Goal: Task Accomplishment & Management: Manage account settings

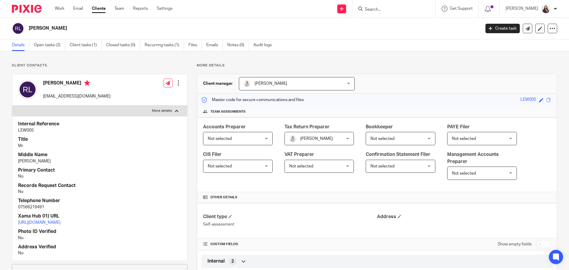
scroll to position [37, 0]
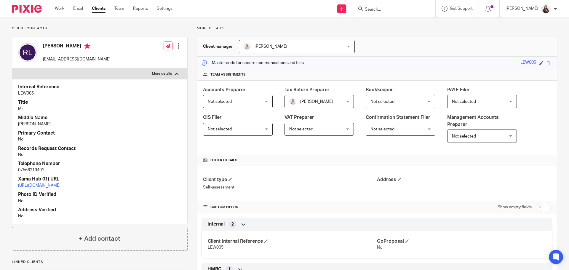
click at [385, 9] on input "Search" at bounding box center [390, 9] width 53 height 5
type input "sme"
click at [400, 28] on link at bounding box center [416, 26] width 107 height 14
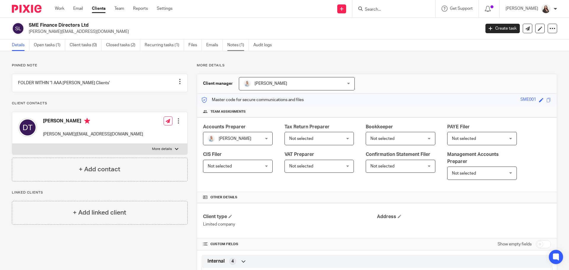
click at [238, 44] on link "Notes (1)" at bounding box center [238, 45] width 22 height 12
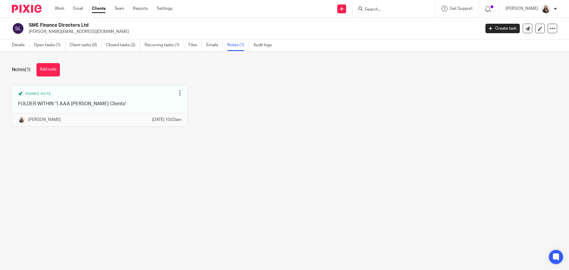
click at [50, 73] on button "Add note" at bounding box center [47, 69] width 23 height 13
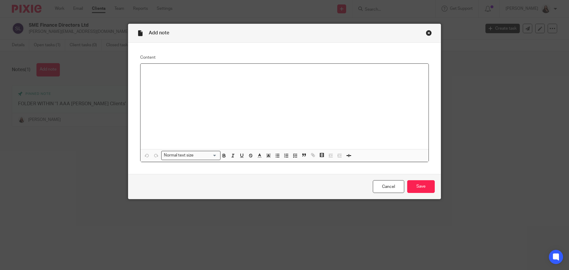
click at [153, 72] on p at bounding box center [284, 71] width 279 height 6
drag, startPoint x: 323, startPoint y: 88, endPoint x: 274, endPoint y: 132, distance: 65.7
click at [313, 91] on div "Any post should be forwarded to Jess but Dave should be copied in" at bounding box center [285, 106] width 288 height 85
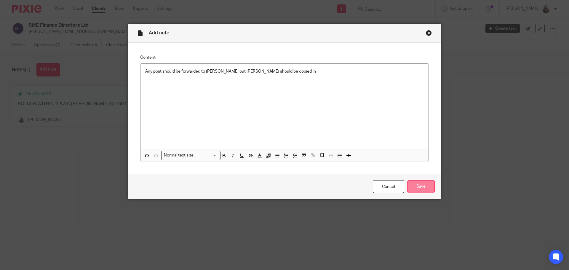
click at [417, 190] on input "Save" at bounding box center [421, 186] width 28 height 13
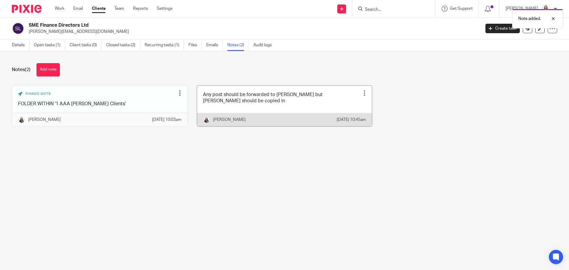
click at [362, 93] on div at bounding box center [365, 93] width 6 height 6
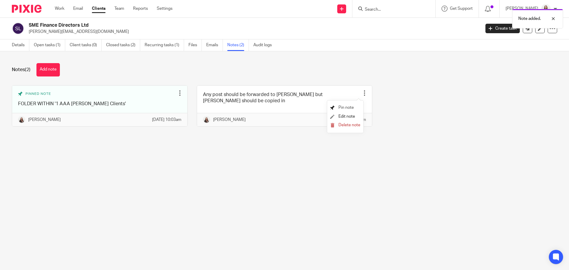
click at [345, 107] on span "Pin note" at bounding box center [346, 108] width 15 height 4
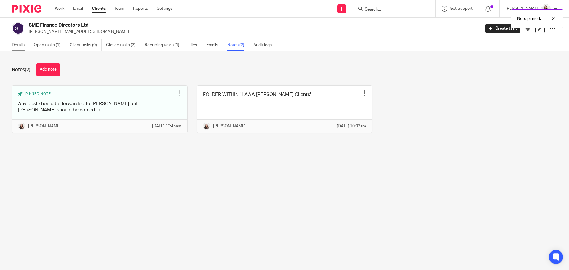
click at [19, 45] on link "Details" at bounding box center [20, 45] width 17 height 12
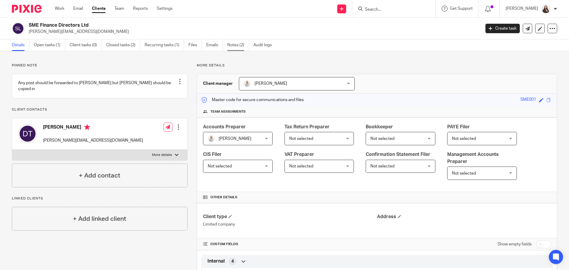
click at [238, 45] on link "Notes (2)" at bounding box center [238, 45] width 22 height 12
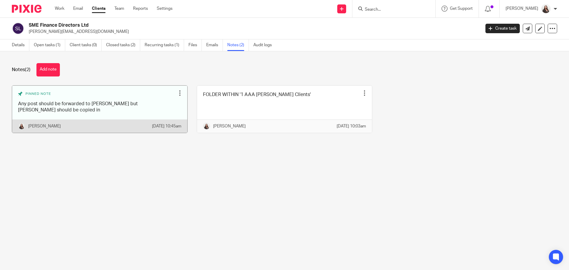
click at [177, 94] on div at bounding box center [180, 93] width 6 height 6
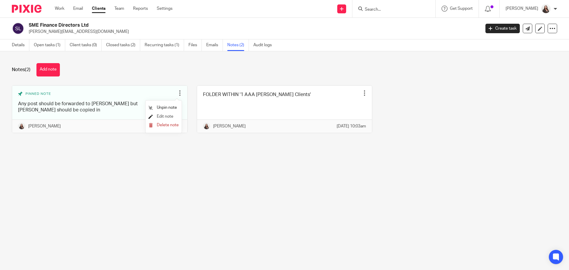
click at [161, 117] on span "Edit note" at bounding box center [165, 116] width 17 height 4
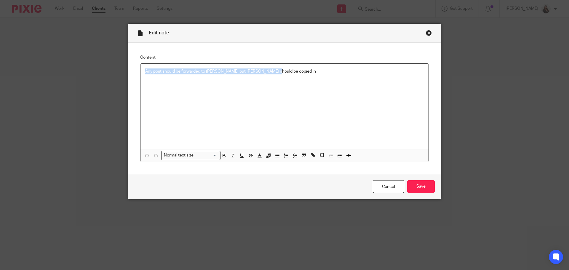
drag, startPoint x: 142, startPoint y: 71, endPoint x: 282, endPoint y: 75, distance: 140.3
click at [282, 75] on div "Any post should be forwarded to [PERSON_NAME] but [PERSON_NAME] should be copie…" at bounding box center [285, 106] width 288 height 85
copy p "Any post should be forwarded to [PERSON_NAME] but [PERSON_NAME] should be copie…"
click at [429, 34] on div "Close this dialog window" at bounding box center [429, 33] width 6 height 6
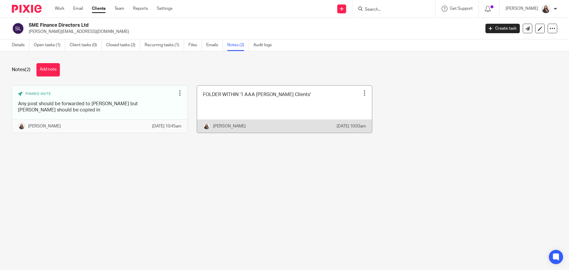
click at [362, 93] on div at bounding box center [365, 93] width 6 height 6
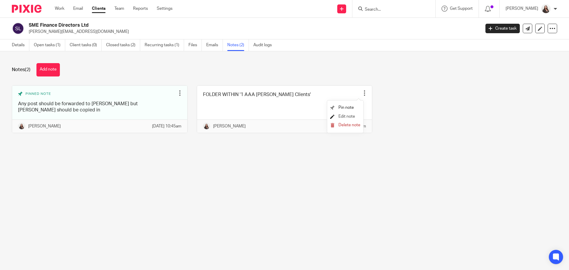
click at [341, 118] on span "Edit note" at bounding box center [347, 116] width 17 height 4
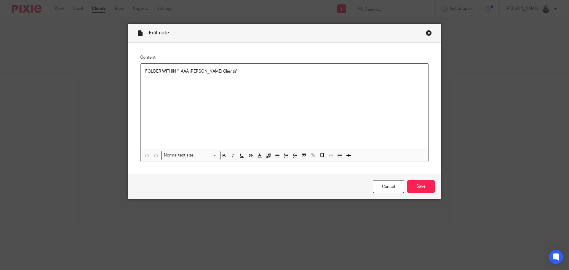
click at [217, 71] on p "FOLDER WITHIN '1 AAA Dave Clients'" at bounding box center [284, 71] width 279 height 6
click at [145, 76] on p at bounding box center [284, 77] width 279 height 6
click at [145, 72] on p "FOLDER WITHIN '1 AAA Dave Clients'" at bounding box center [284, 71] width 279 height 6
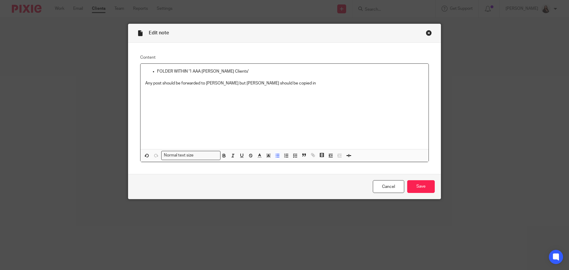
click at [145, 83] on p "Any post should be forwarded to Jess but Dave should be copied in" at bounding box center [284, 83] width 279 height 6
drag, startPoint x: 420, startPoint y: 196, endPoint x: 421, endPoint y: 199, distance: 3.6
drag, startPoint x: 421, startPoint y: 199, endPoint x: 411, endPoint y: 186, distance: 16.7
click at [405, 184] on div "Cancel Save" at bounding box center [284, 186] width 313 height 25
click at [424, 178] on div "Cancel Save" at bounding box center [284, 186] width 313 height 25
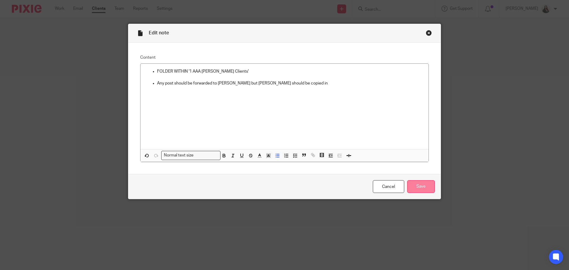
click at [423, 187] on input "Save" at bounding box center [421, 186] width 28 height 13
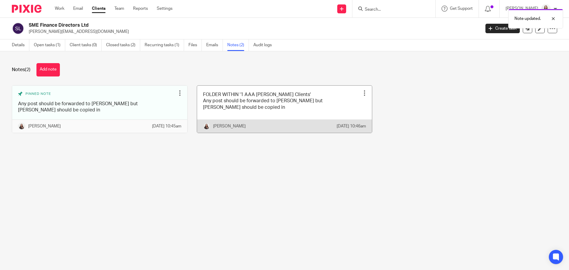
click at [362, 94] on div at bounding box center [365, 93] width 6 height 6
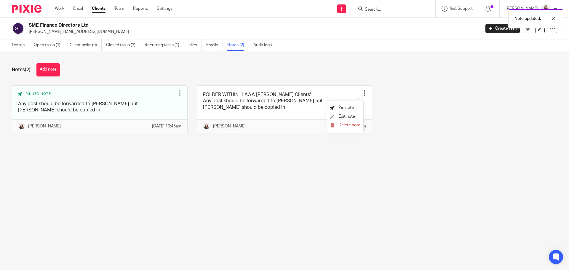
click at [349, 107] on span "Pin note" at bounding box center [346, 108] width 15 height 4
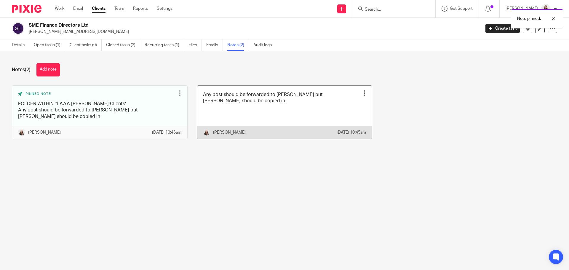
click at [362, 93] on div at bounding box center [365, 93] width 6 height 6
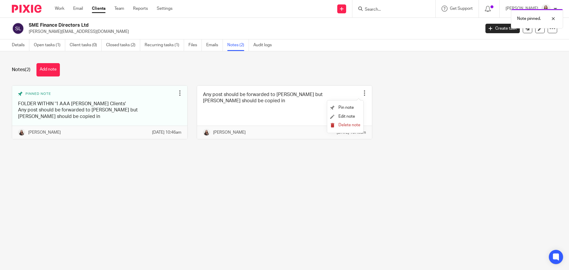
click at [348, 124] on span "Delete note" at bounding box center [350, 125] width 22 height 4
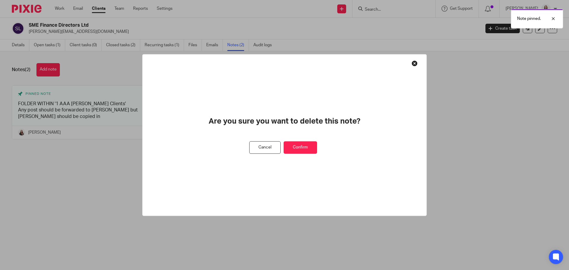
click at [299, 147] on button "Confirm" at bounding box center [301, 147] width 34 height 13
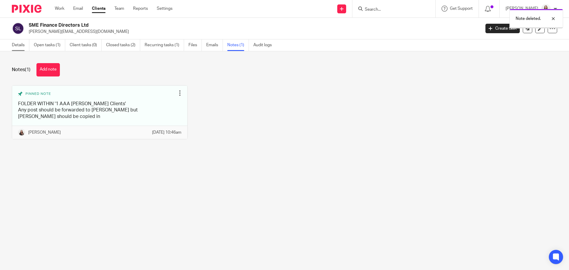
click at [20, 45] on link "Details" at bounding box center [20, 45] width 17 height 12
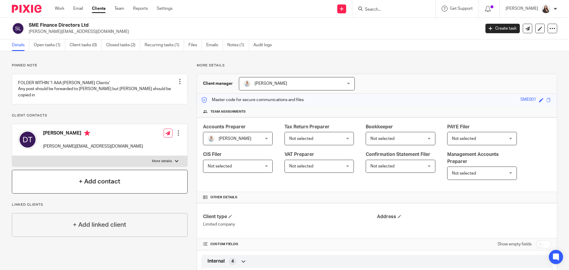
click at [102, 178] on h4 "+ Add contact" at bounding box center [100, 181] width 42 height 9
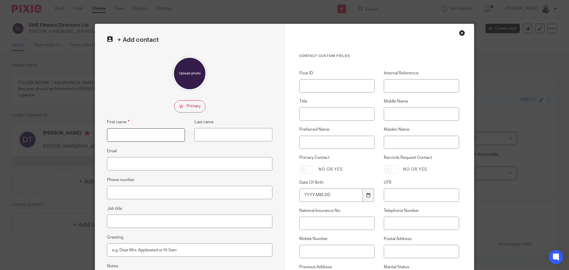
click at [132, 136] on input "First name" at bounding box center [146, 134] width 78 height 13
type input "Jessica"
click at [222, 132] on input "Last name" at bounding box center [234, 134] width 78 height 13
type input "Mussett"
click at [217, 160] on input "Email" at bounding box center [189, 163] width 165 height 13
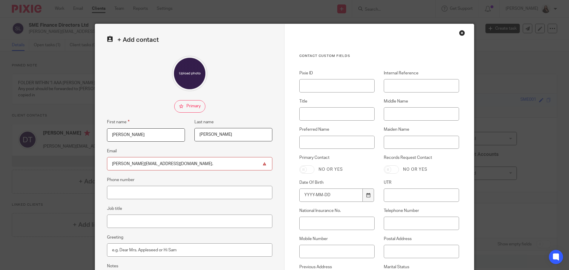
click at [217, 160] on input "jess@smefinancedirectors.co." at bounding box center [189, 163] width 165 height 13
type input "[PERSON_NAME][EMAIL_ADDRESS][DOMAIN_NAME]"
click at [306, 138] on input "Preferred Name" at bounding box center [336, 142] width 75 height 13
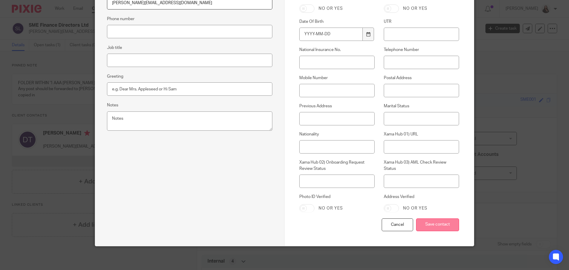
scroll to position [146, 0]
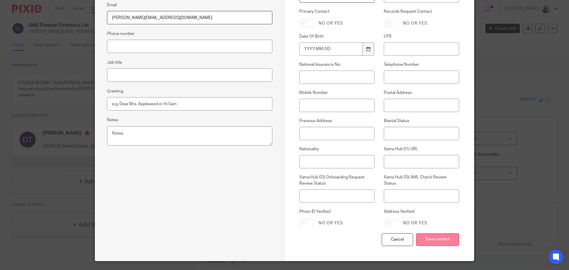
type input "[PERSON_NAME]"
click at [444, 240] on input "Save contact" at bounding box center [437, 239] width 43 height 13
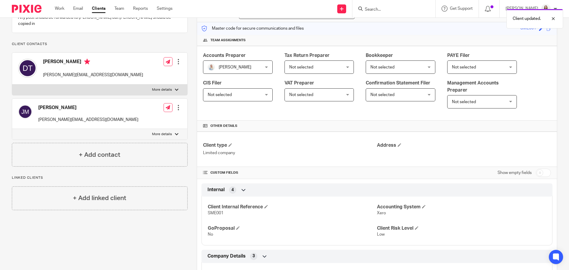
scroll to position [111, 0]
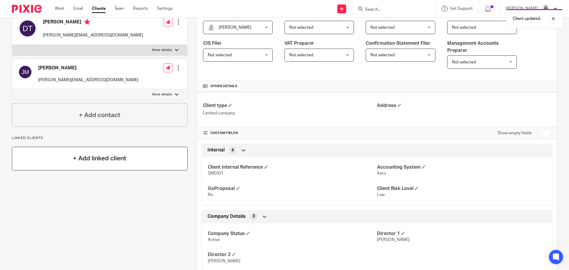
click at [87, 155] on h4 "+ Add linked client" at bounding box center [99, 158] width 53 height 9
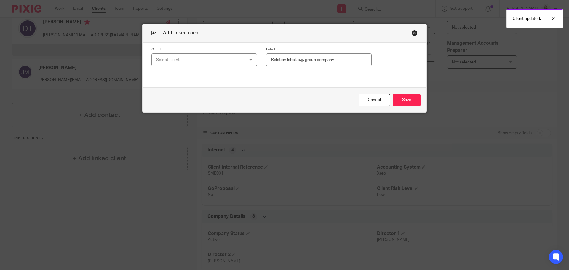
click at [179, 60] on div "Select client" at bounding box center [196, 60] width 80 height 12
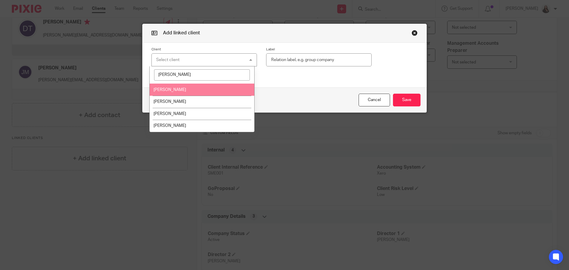
type input "[PERSON_NAME]"
click at [172, 91] on span "[PERSON_NAME]" at bounding box center [170, 90] width 33 height 4
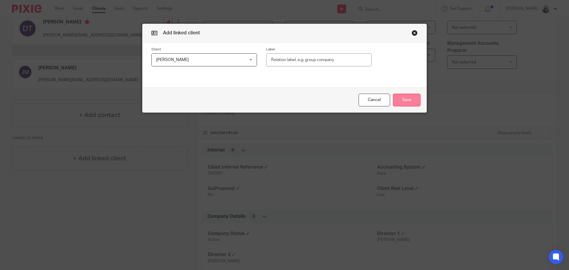
click at [407, 103] on button "Save" at bounding box center [407, 100] width 28 height 13
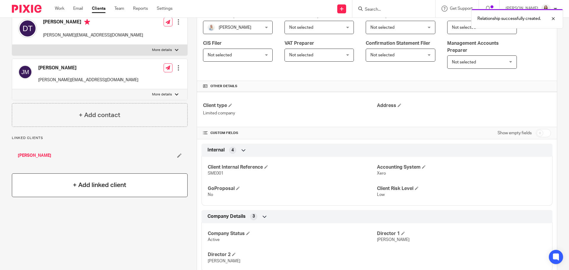
click at [96, 182] on h4 "+ Add linked client" at bounding box center [99, 185] width 53 height 9
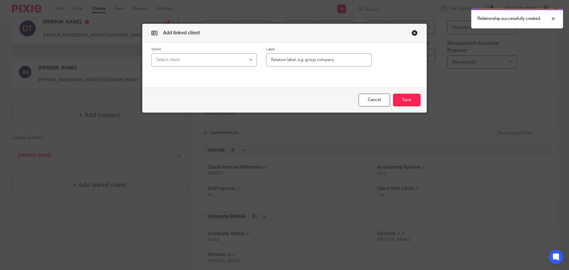
click at [199, 59] on div "Select client" at bounding box center [196, 60] width 80 height 12
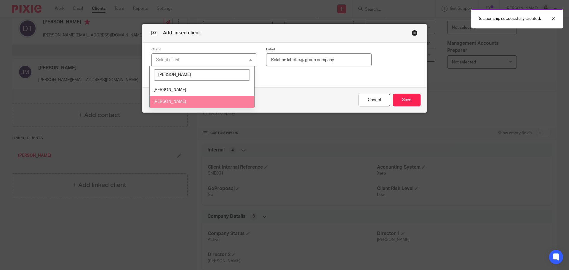
type input "[PERSON_NAME]"
click at [188, 102] on li "[PERSON_NAME]" at bounding box center [202, 102] width 105 height 12
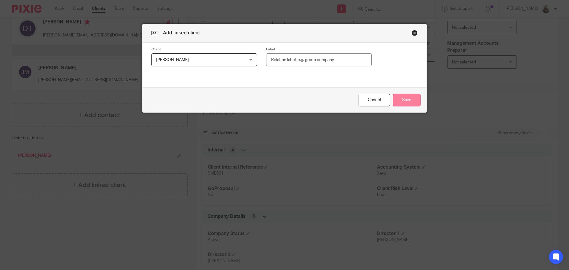
click at [404, 98] on button "Save" at bounding box center [407, 100] width 28 height 13
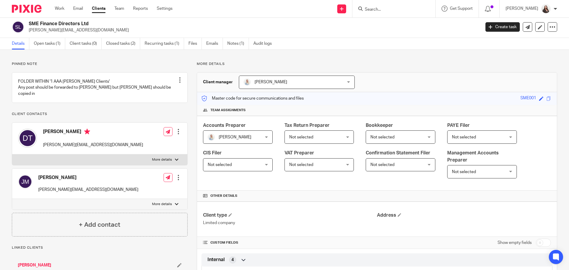
scroll to position [0, 0]
